Goal: Task Accomplishment & Management: Use online tool/utility

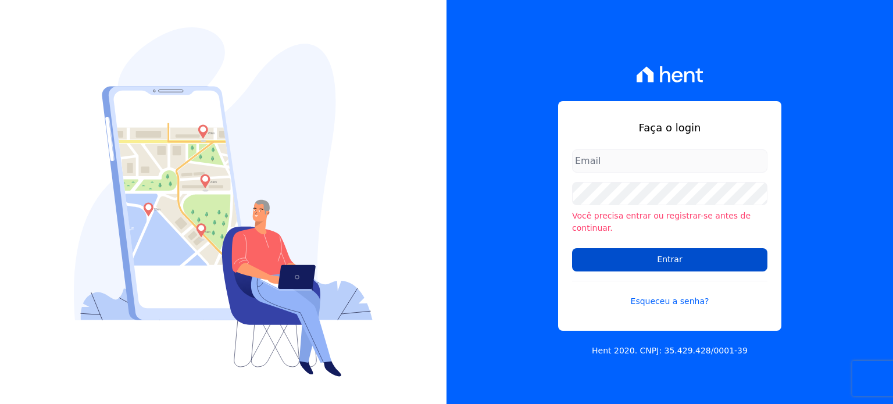
type input "[EMAIL_ADDRESS][DOMAIN_NAME]"
click at [699, 255] on input "Entrar" at bounding box center [669, 259] width 195 height 23
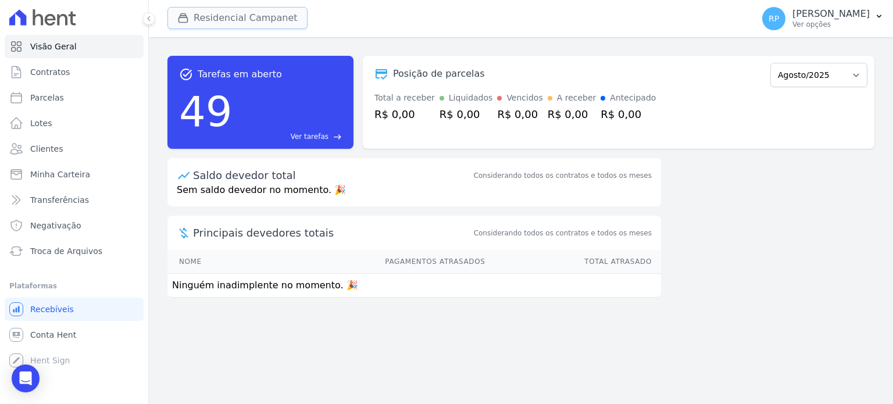
click at [249, 20] on button "Residencial Campanet" at bounding box center [237, 18] width 140 height 22
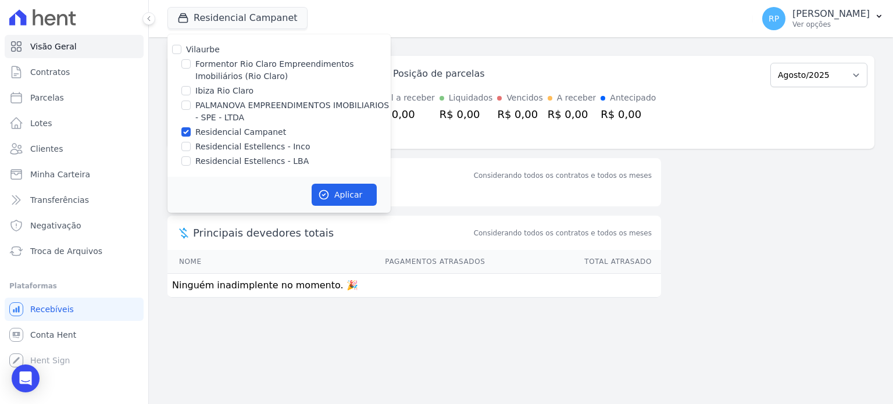
click at [232, 130] on label "Residencial Campanet" at bounding box center [240, 132] width 91 height 12
click at [191, 130] on input "Residencial Campanet" at bounding box center [185, 131] width 9 height 9
checkbox input "false"
click at [234, 69] on label "Formentor Rio Claro Empreendimentos Imobiliários (Rio Claro)" at bounding box center [292, 70] width 195 height 24
click at [191, 69] on input "Formentor Rio Claro Empreendimentos Imobiliários (Rio Claro)" at bounding box center [185, 63] width 9 height 9
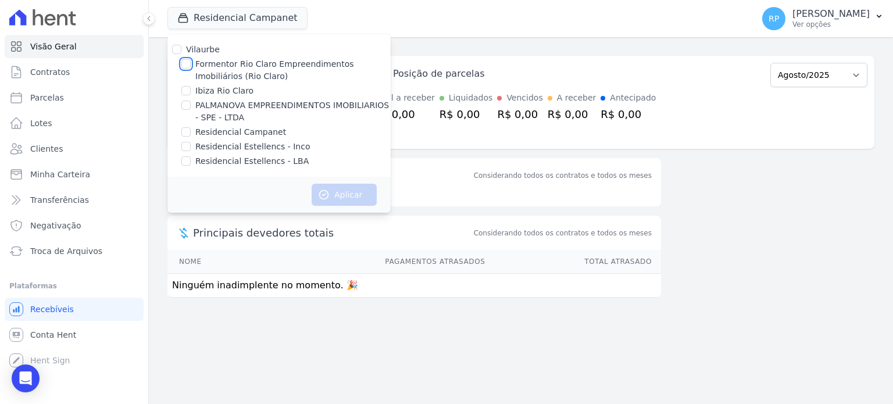
checkbox input "true"
click at [352, 198] on button "Aplicar" at bounding box center [343, 195] width 65 height 22
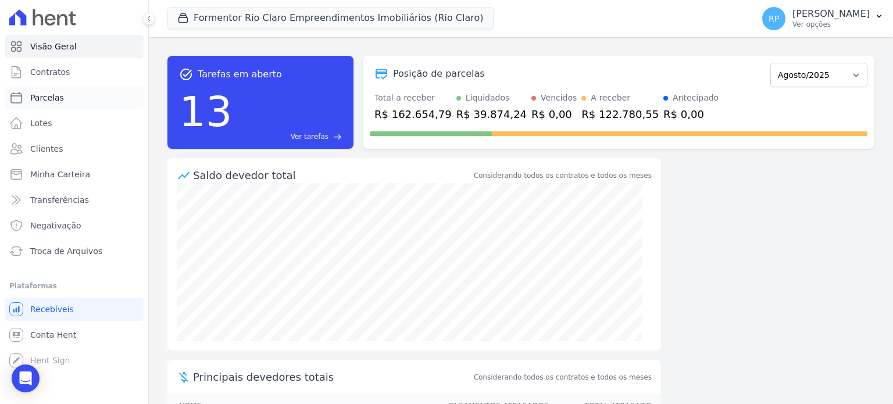
click at [65, 96] on link "Parcelas" at bounding box center [74, 97] width 139 height 23
select select
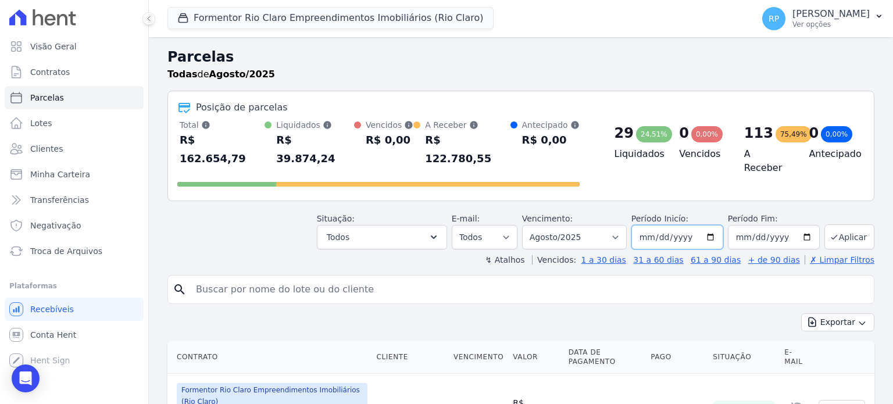
click at [702, 225] on input "2025-08-01" at bounding box center [677, 237] width 92 height 24
click at [709, 225] on input "2025-08-01" at bounding box center [677, 237] width 92 height 24
type input "2025-08-14"
click at [799, 225] on input "2025-08-31" at bounding box center [773, 237] width 92 height 24
type input "2025-08-19"
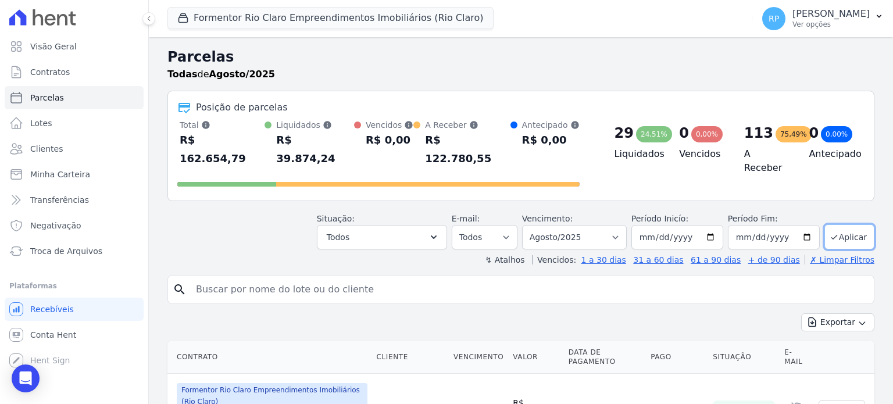
click at [843, 224] on button "Aplicar" at bounding box center [849, 236] width 50 height 25
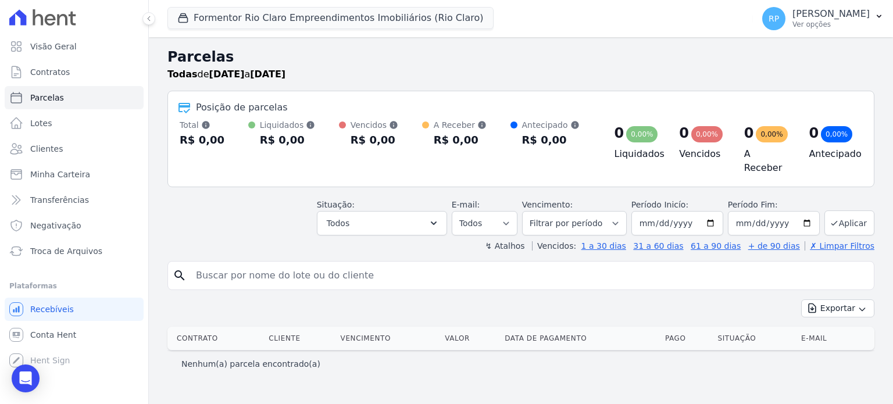
select select
click at [862, 308] on icon "button" at bounding box center [861, 309] width 5 height 3
click at [752, 302] on div "Exportar Exportar PDF Exportar CSV" at bounding box center [520, 312] width 707 height 27
click at [716, 216] on input "[DATE]" at bounding box center [677, 223] width 92 height 24
type input "[DATE]"
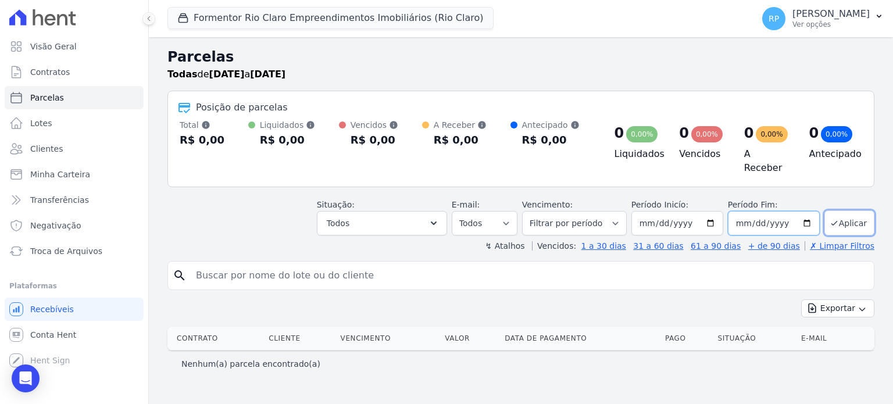
click at [809, 217] on input "[DATE]" at bounding box center [773, 223] width 92 height 24
type input "[DATE]"
click at [605, 223] on select "Filtrar por período ──────── Todos os meses Junho/2024 Julho/2024 Agosto/2024 S…" at bounding box center [574, 223] width 105 height 24
select select "08/2025"
click at [540, 211] on select "Filtrar por período ──────── Todos os meses Junho/2024 Julho/2024 Agosto/2024 S…" at bounding box center [574, 223] width 105 height 24
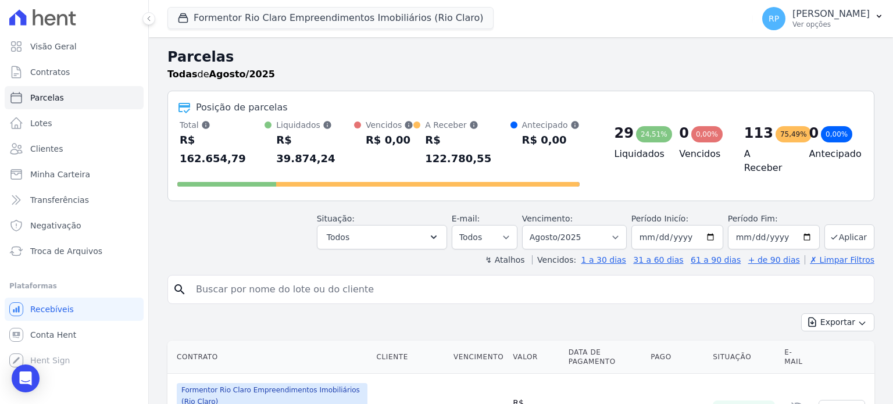
select select
click at [845, 313] on button "Exportar" at bounding box center [837, 322] width 73 height 18
click at [845, 364] on span "Exportar CSV" at bounding box center [836, 370] width 62 height 12
